Goal: Communication & Community: Ask a question

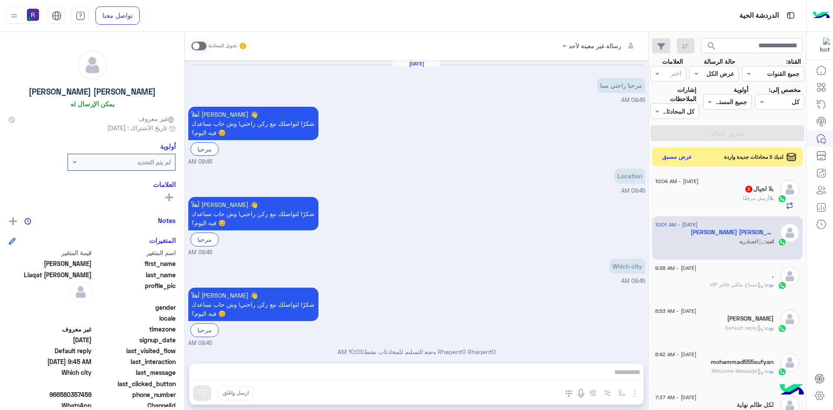
scroll to position [194, 0]
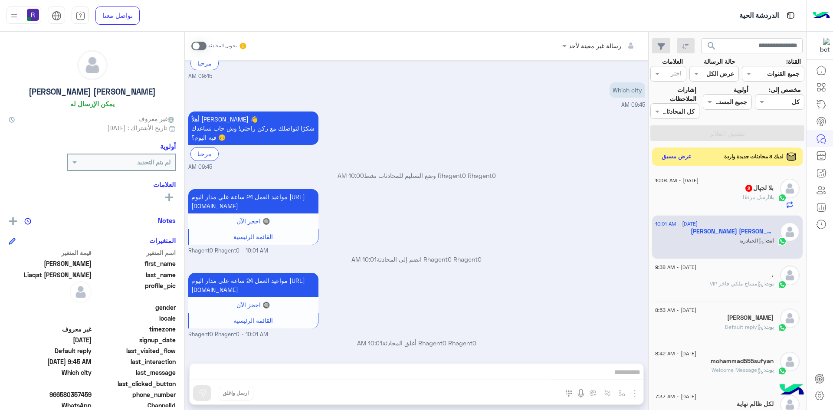
click at [672, 157] on button "عرض مسبق" at bounding box center [677, 157] width 36 height 12
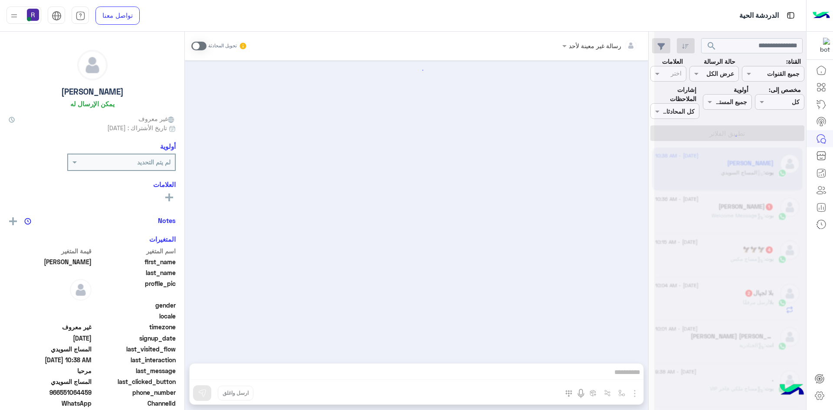
scroll to position [377, 0]
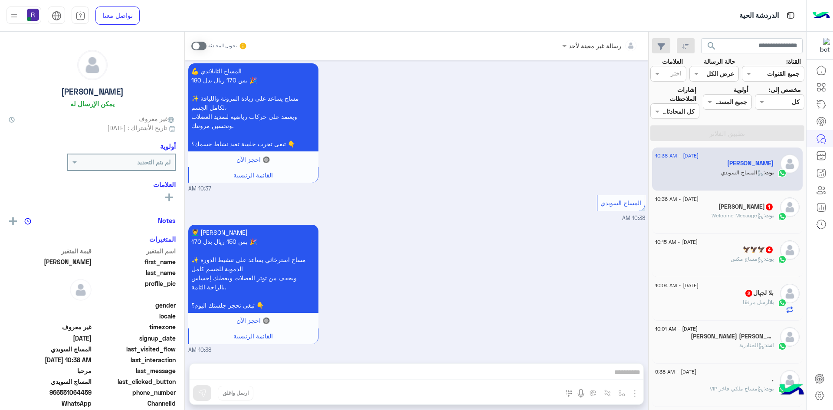
click at [697, 217] on div "بوت : Welcome Message" at bounding box center [714, 219] width 119 height 15
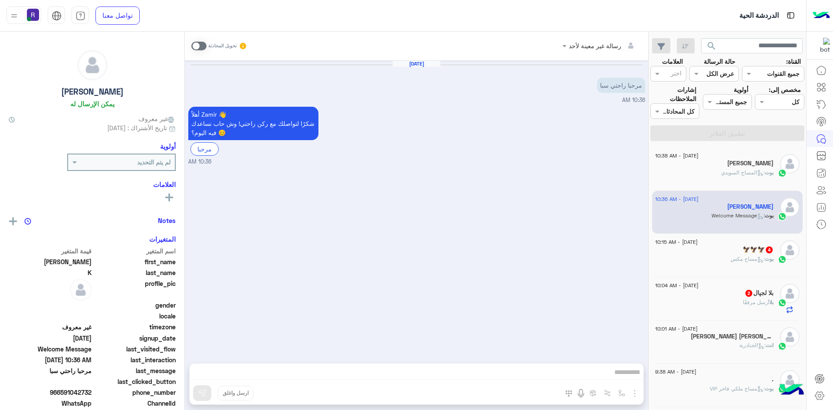
click at [713, 252] on div "🦅🦅🦅 4" at bounding box center [714, 250] width 119 height 9
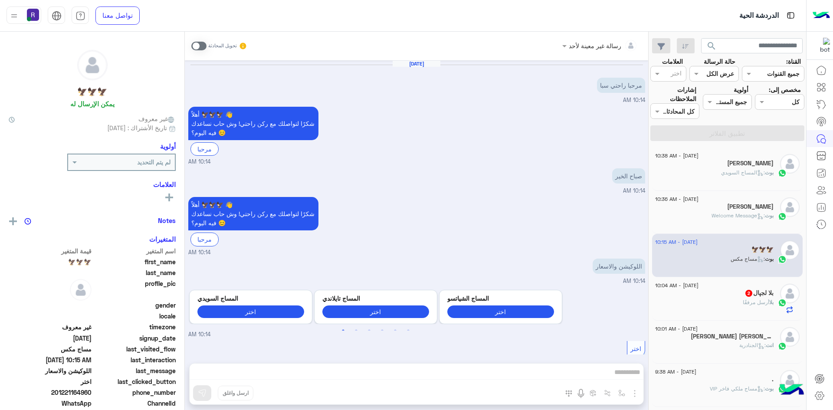
scroll to position [182, 0]
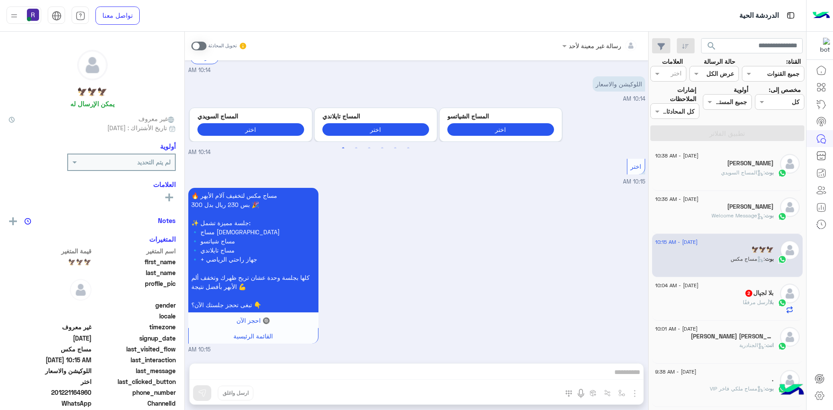
click at [718, 292] on div "بلا لجپال 2" at bounding box center [714, 294] width 119 height 9
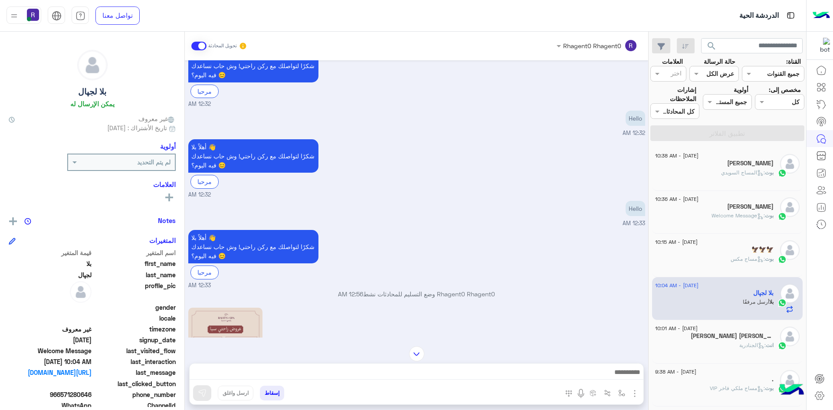
scroll to position [57, 0]
